Goal: Check status

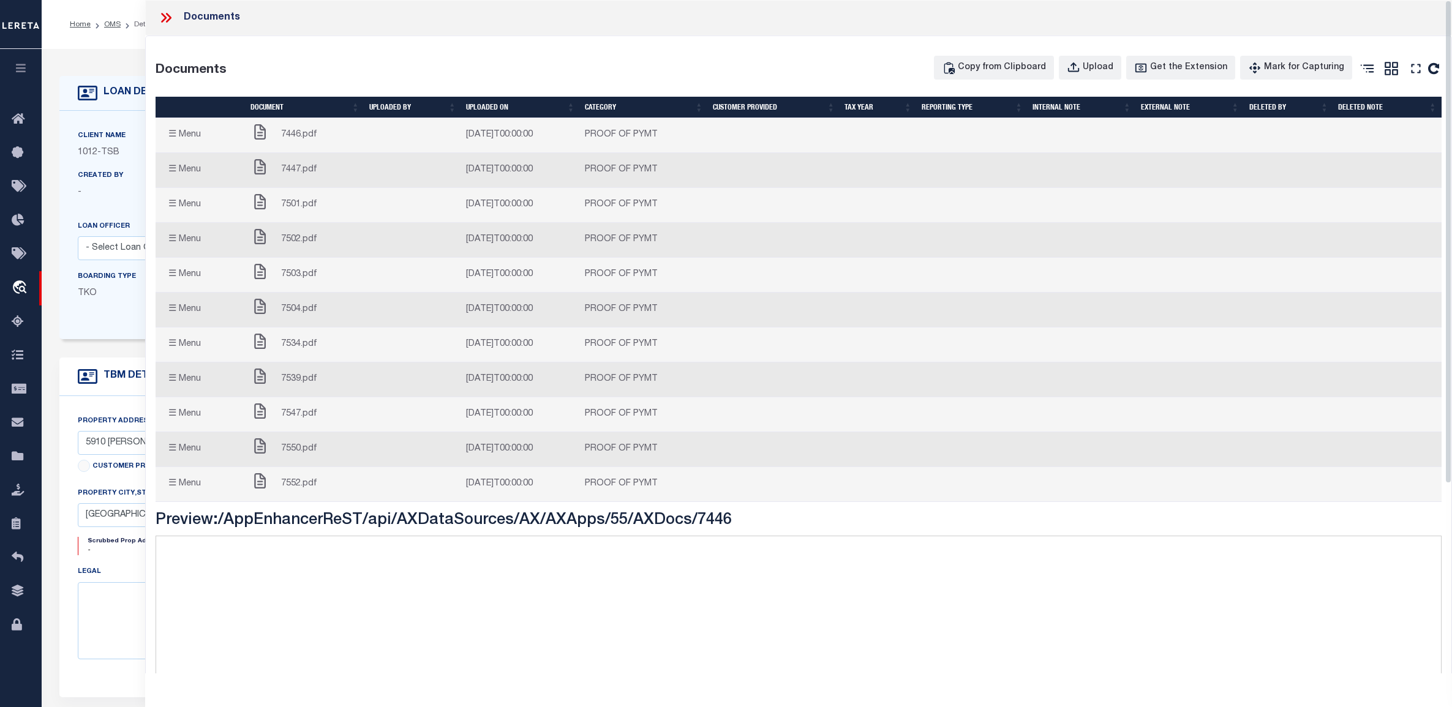
select select "False"
select select "56"
select select "NonEscrow"
select select "[GEOGRAPHIC_DATA]"
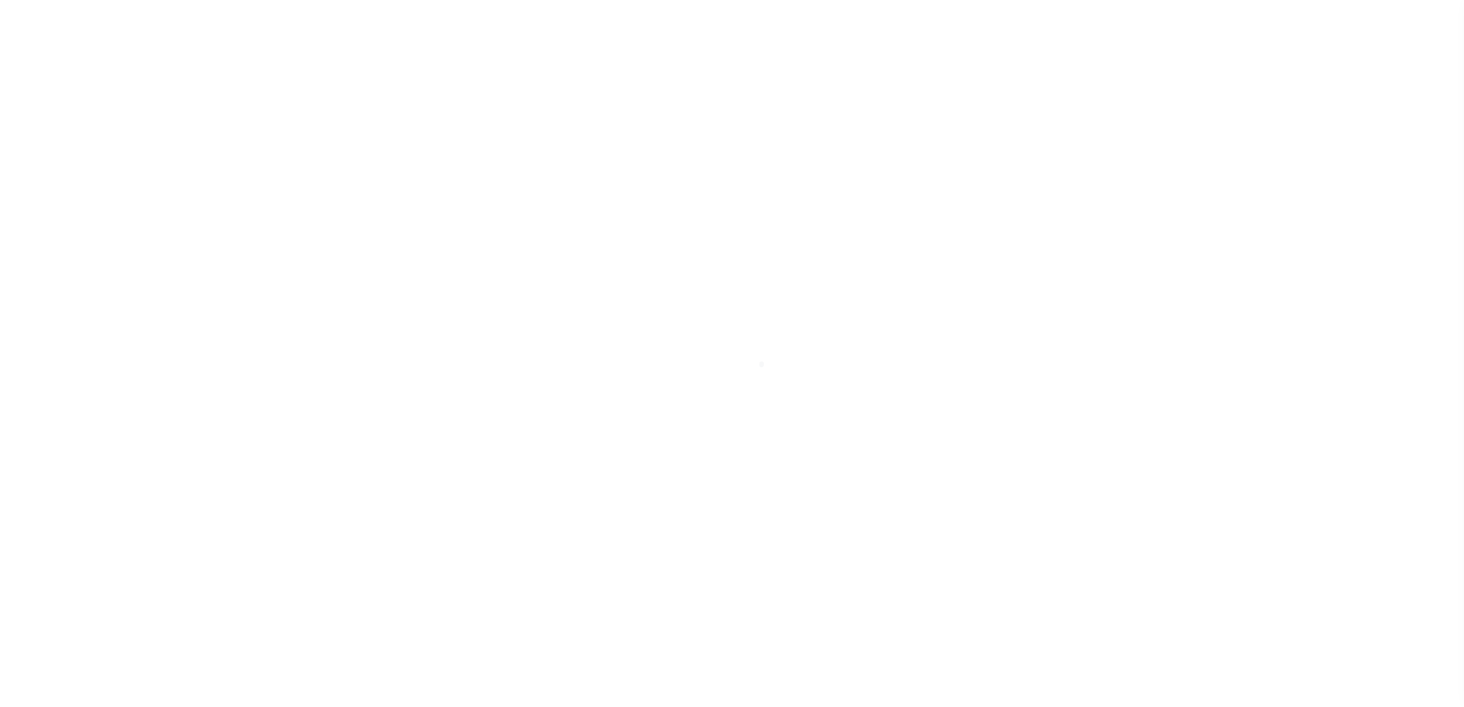
select select "200"
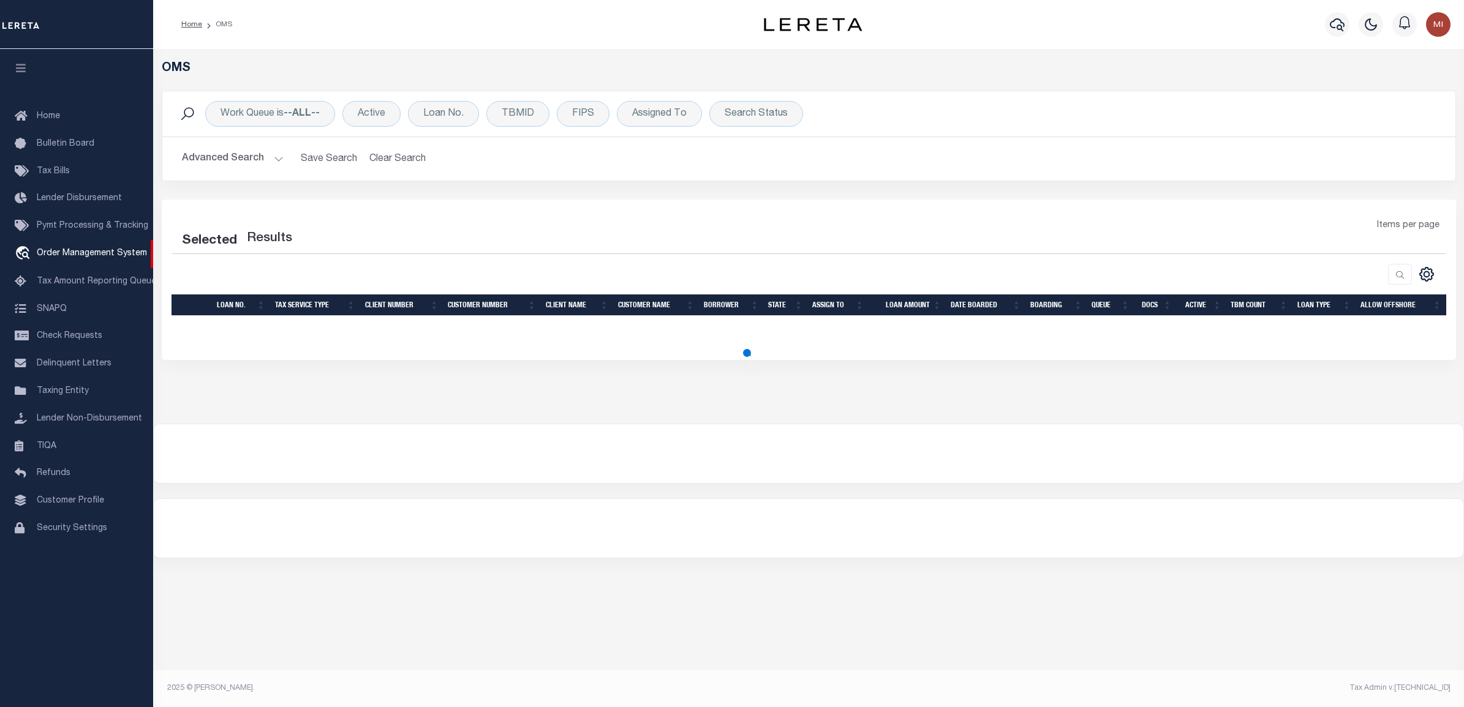
select select "200"
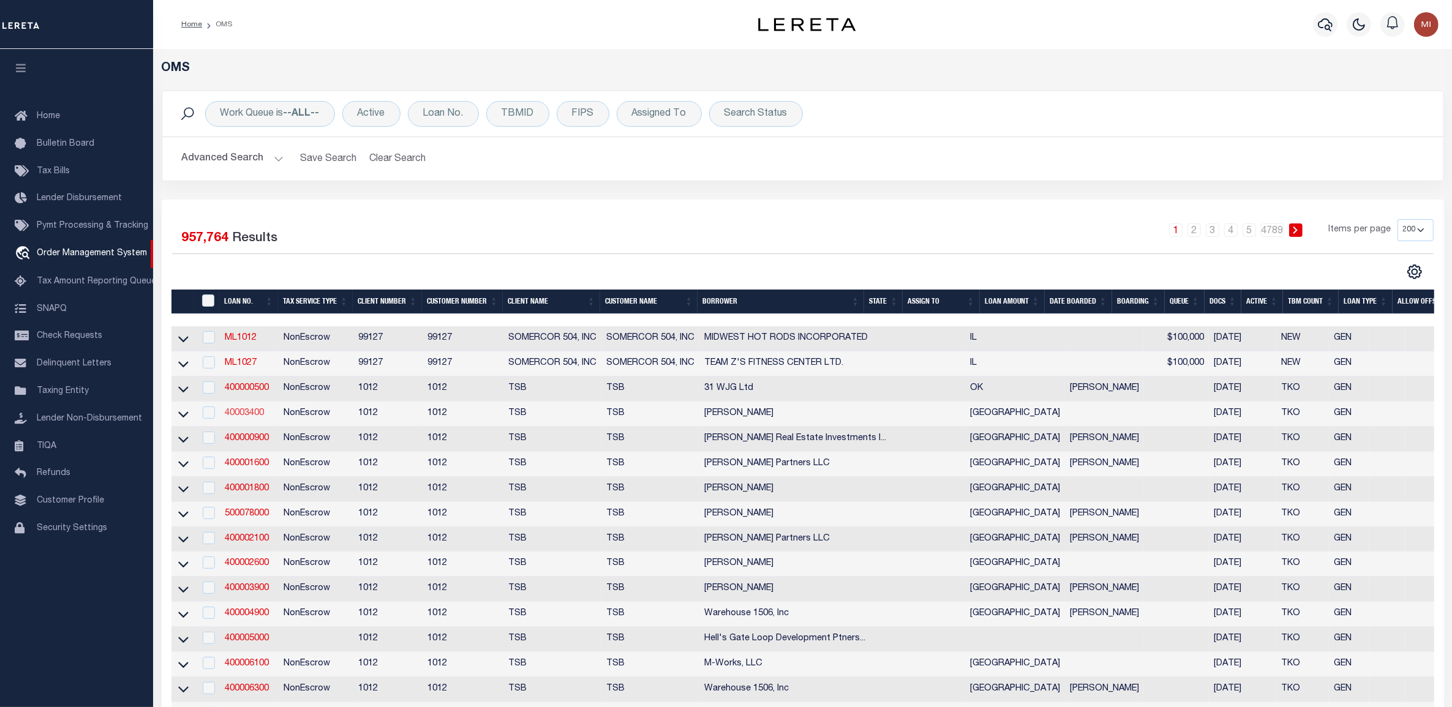
click at [254, 417] on link "40003400" at bounding box center [244, 413] width 39 height 9
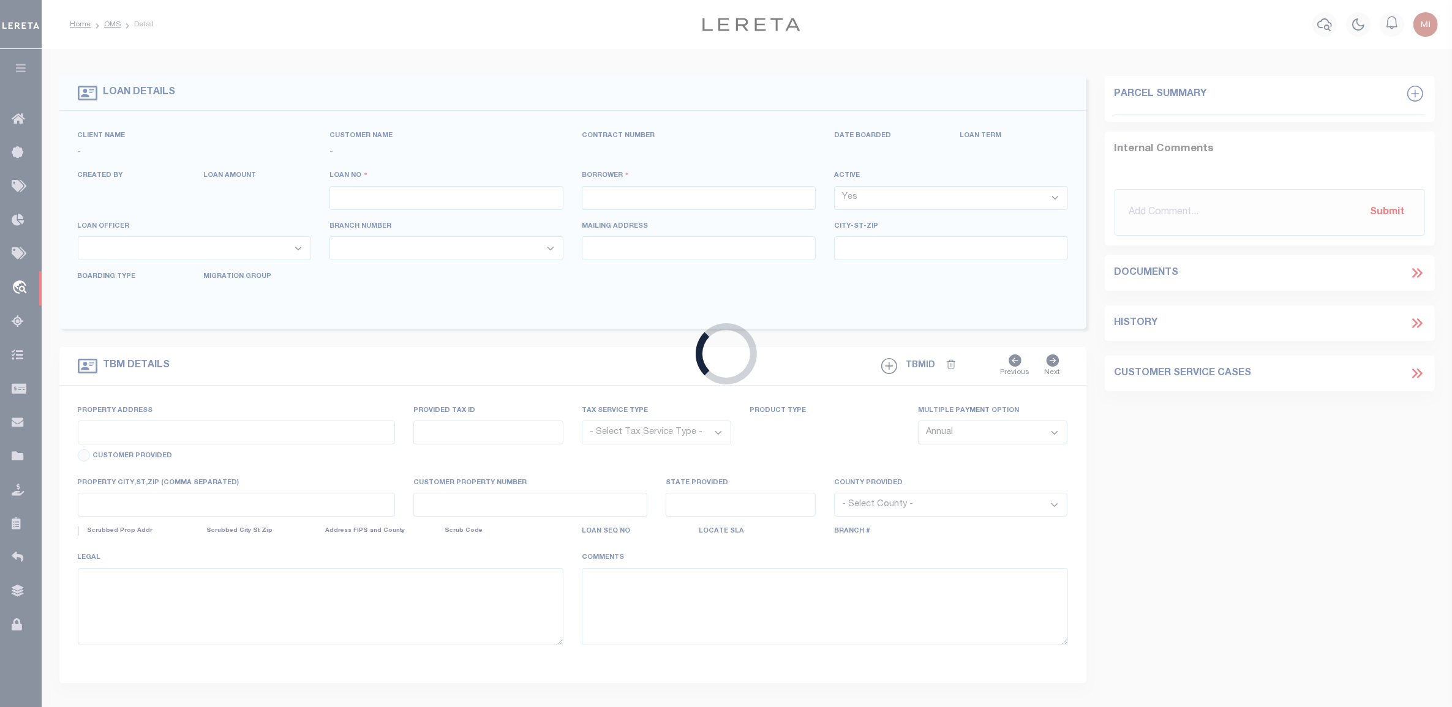
type input "40003400"
type input "[PERSON_NAME]"
select select "False"
select select
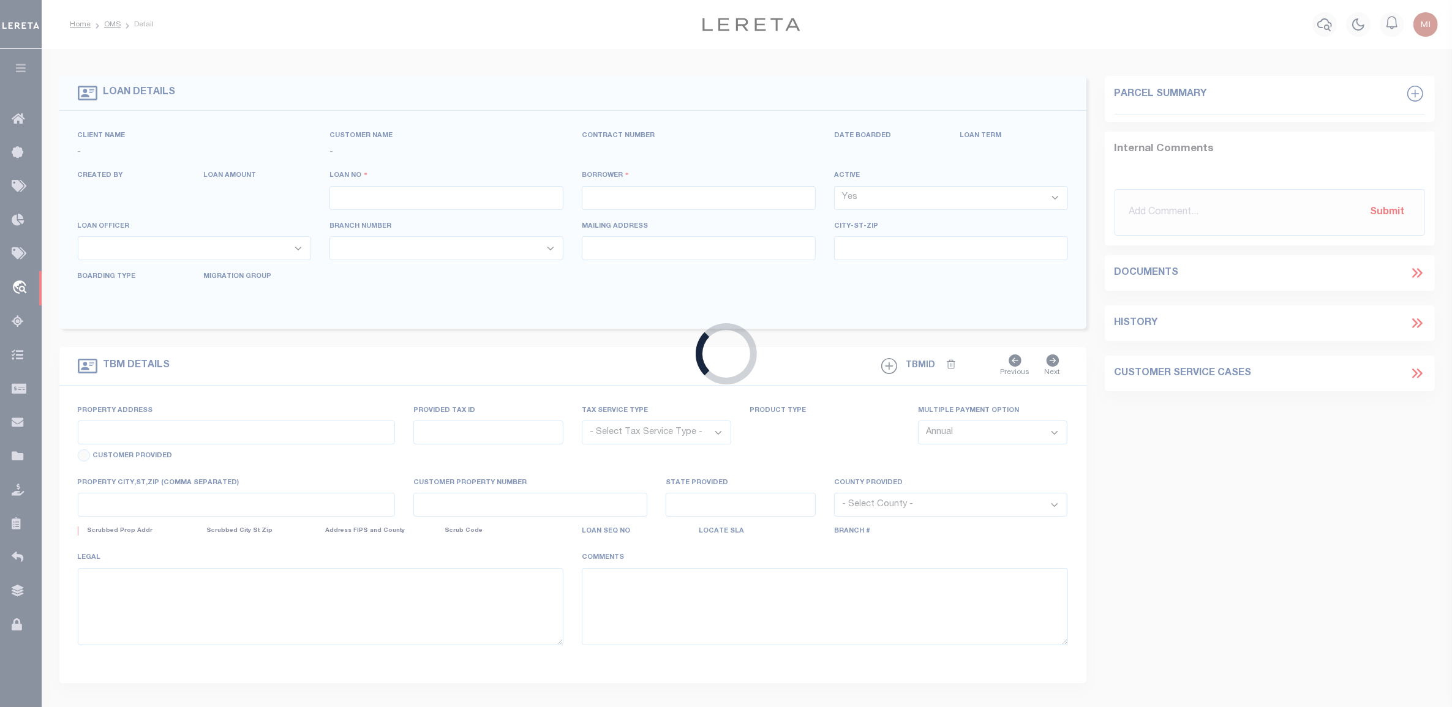
select select "NonEscrow"
select select "56"
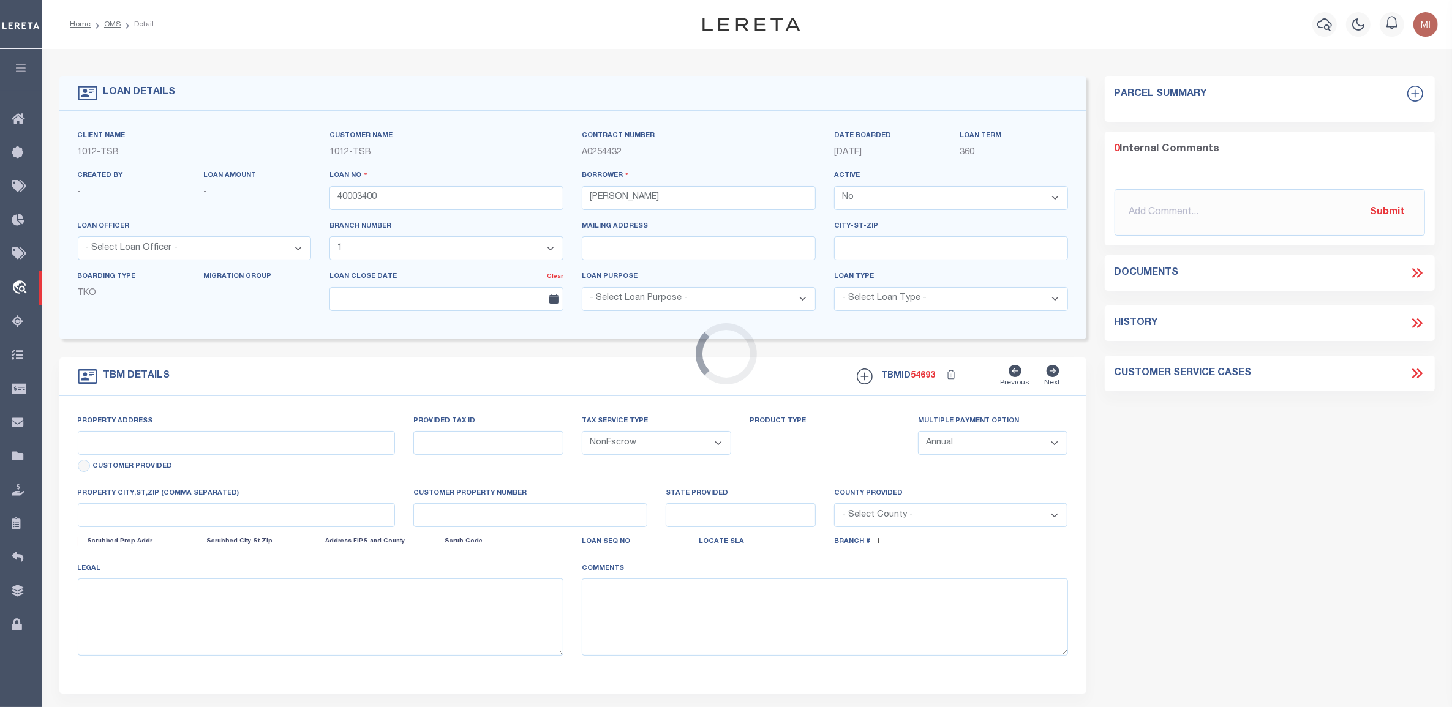
type input "5910 [PERSON_NAME]"
select select
type input "[GEOGRAPHIC_DATA]"
select select "[GEOGRAPHIC_DATA]"
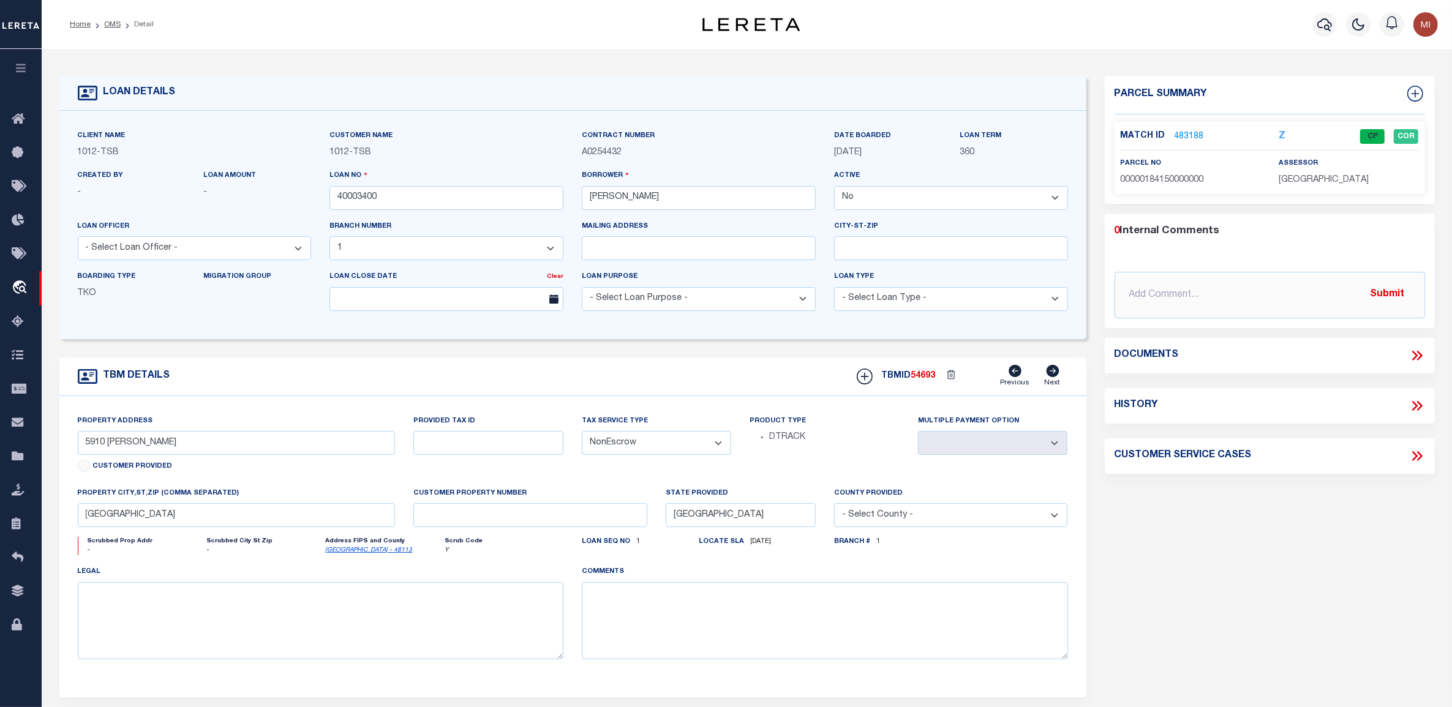
click at [1418, 358] on icon at bounding box center [1420, 356] width 6 height 10
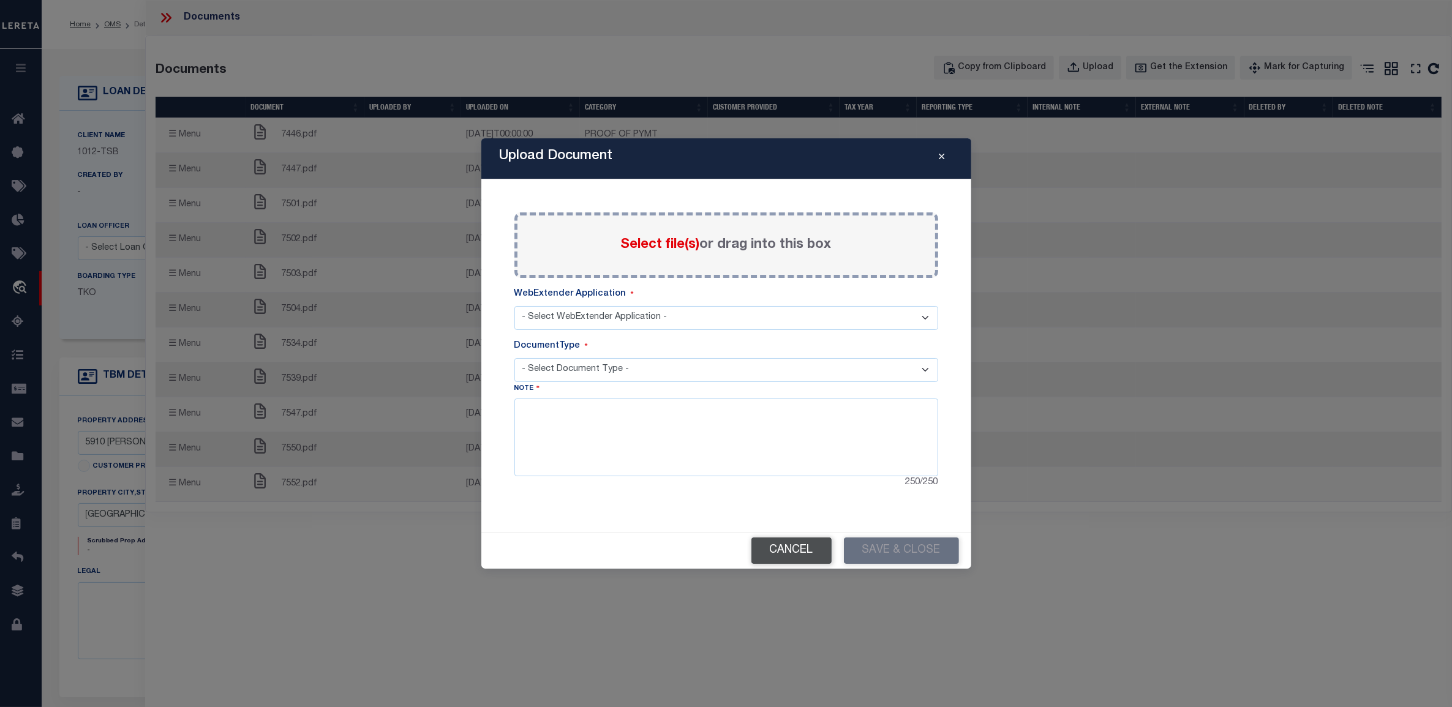
click at [799, 555] on button "Cancel" at bounding box center [791, 551] width 80 height 26
